Goal: Check status: Check status

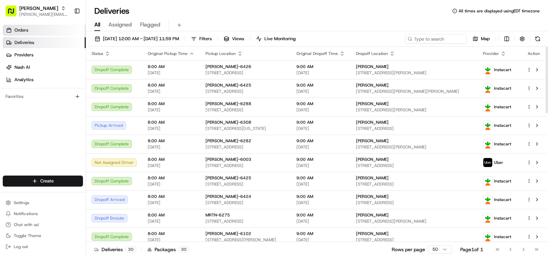
click at [25, 30] on span "Orders" at bounding box center [21, 30] width 14 height 6
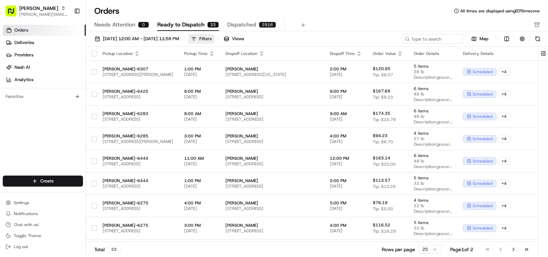
click at [212, 37] on div "Filters" at bounding box center [205, 39] width 12 height 6
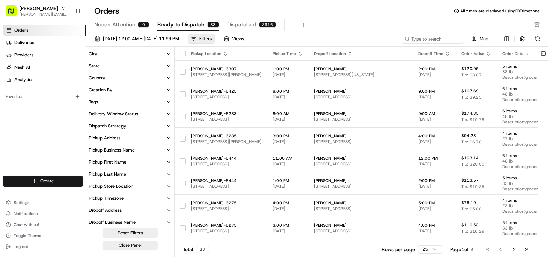
click at [129, 186] on div "Pickup Store Location" at bounding box center [111, 186] width 44 height 6
click at [126, 202] on input at bounding box center [134, 199] width 77 height 10
type input "6"
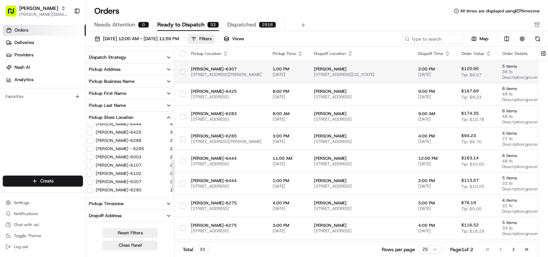
scroll to position [22, 0]
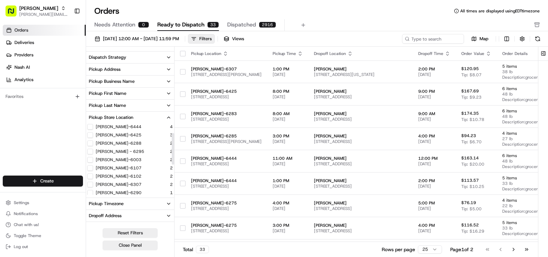
click at [327, 19] on div "Orders All times are displayed using EDT timezone Needs Attention 0 Ready to Di…" at bounding box center [317, 19] width 462 height 26
click at [424, 39] on input at bounding box center [422, 39] width 83 height 10
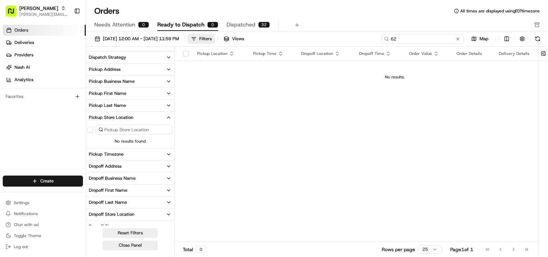
type input "6"
click at [410, 40] on input "6325" at bounding box center [422, 39] width 83 height 10
type input "6325"
click at [133, 22] on span "Needs Attention" at bounding box center [114, 25] width 41 height 8
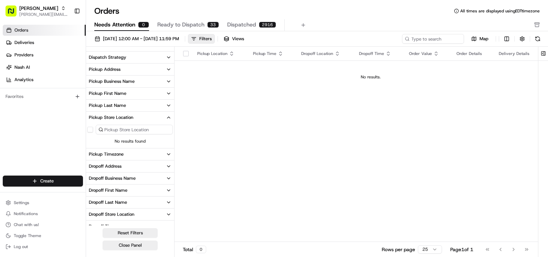
click at [257, 28] on button "Dispatched 2916" at bounding box center [251, 25] width 49 height 12
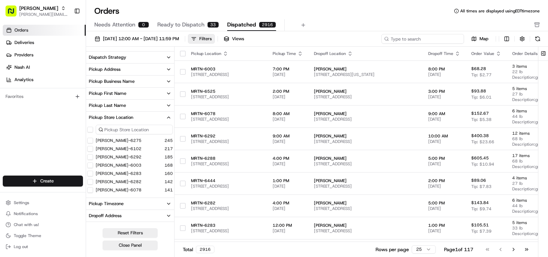
click at [430, 38] on input at bounding box center [422, 39] width 83 height 10
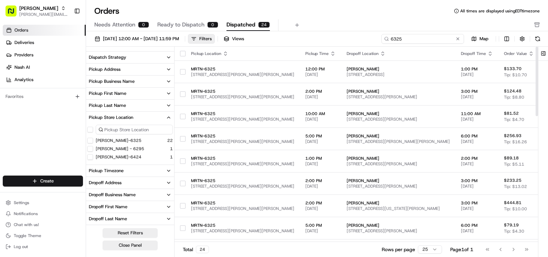
type input "6325"
click at [162, 23] on span "Ready to Dispatch" at bounding box center [180, 25] width 47 height 8
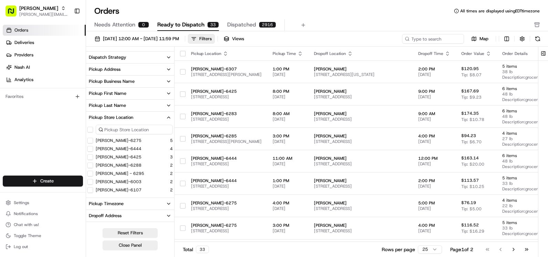
click at [376, 17] on div "Orders All times are displayed using EDT timezone Needs Attention 0 Ready to Di…" at bounding box center [317, 19] width 462 height 26
